Goal: Transaction & Acquisition: Purchase product/service

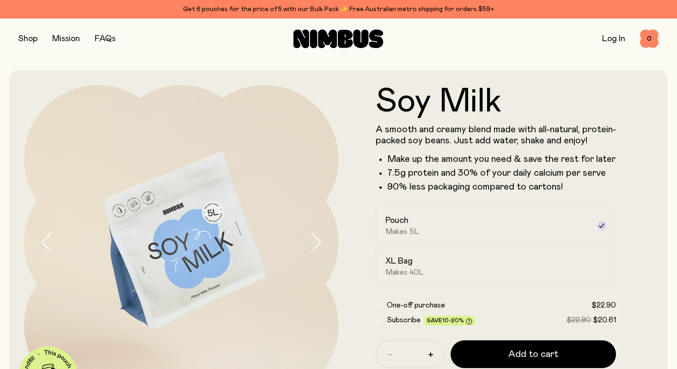
click at [20, 39] on button "button" at bounding box center [27, 38] width 19 height 13
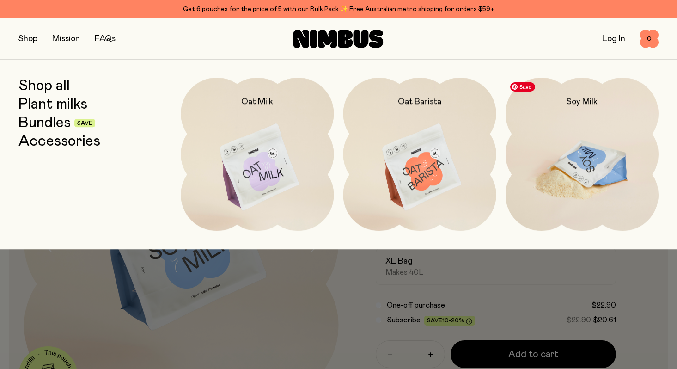
click at [581, 172] on img at bounding box center [581, 168] width 153 height 180
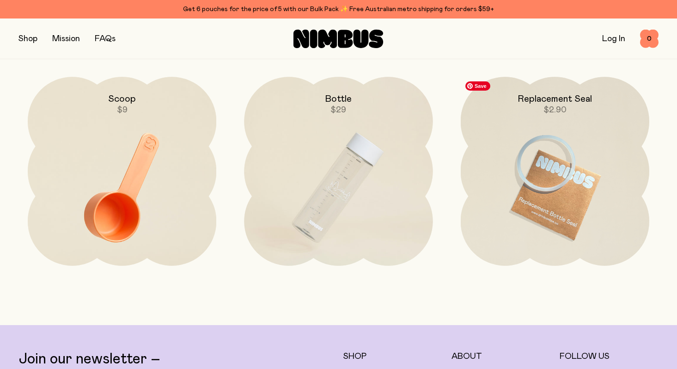
scroll to position [2063, 0]
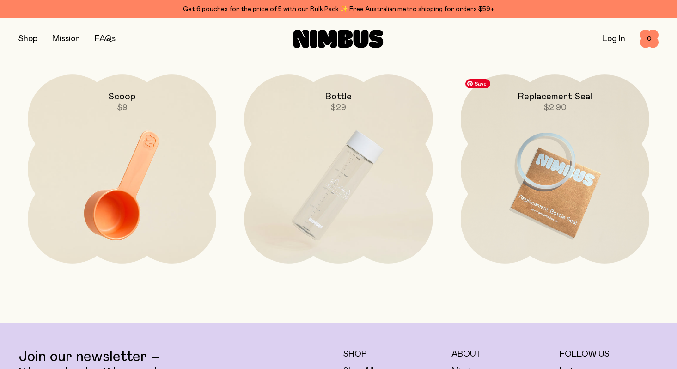
click at [581, 171] on img at bounding box center [554, 185] width 188 height 222
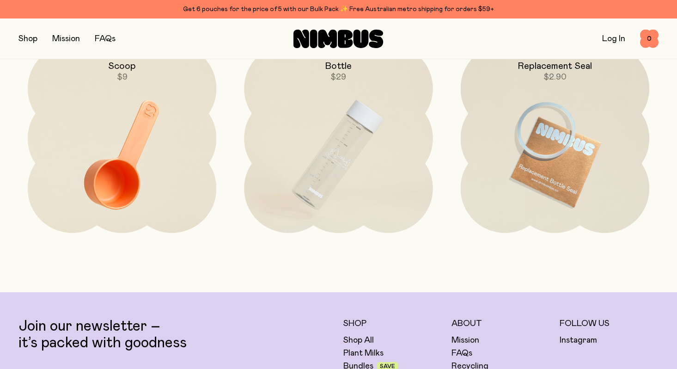
scroll to position [2018, 0]
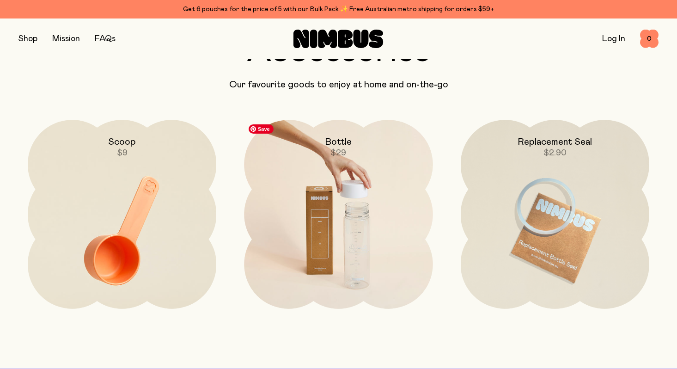
click at [365, 238] on img at bounding box center [338, 231] width 188 height 222
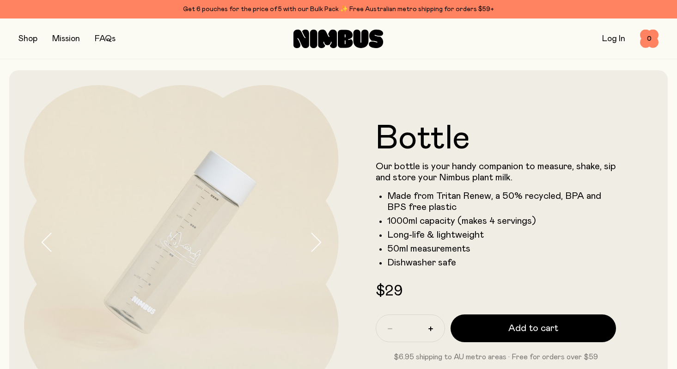
click at [26, 41] on button "button" at bounding box center [27, 38] width 19 height 13
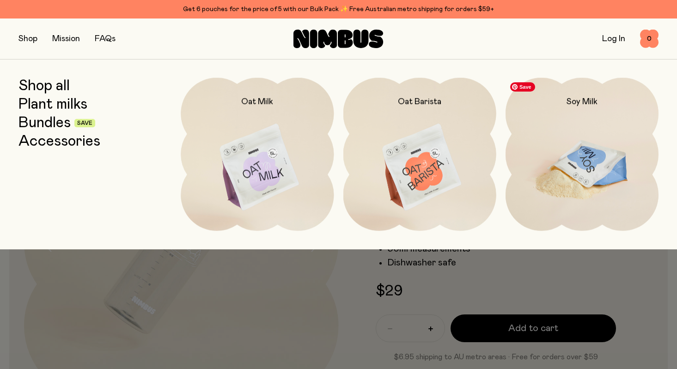
click at [574, 187] on img at bounding box center [581, 168] width 153 height 180
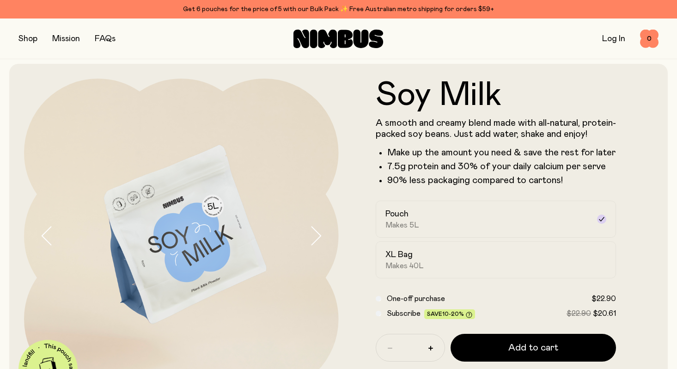
scroll to position [8, 0]
